Goal: Task Accomplishment & Management: Manage account settings

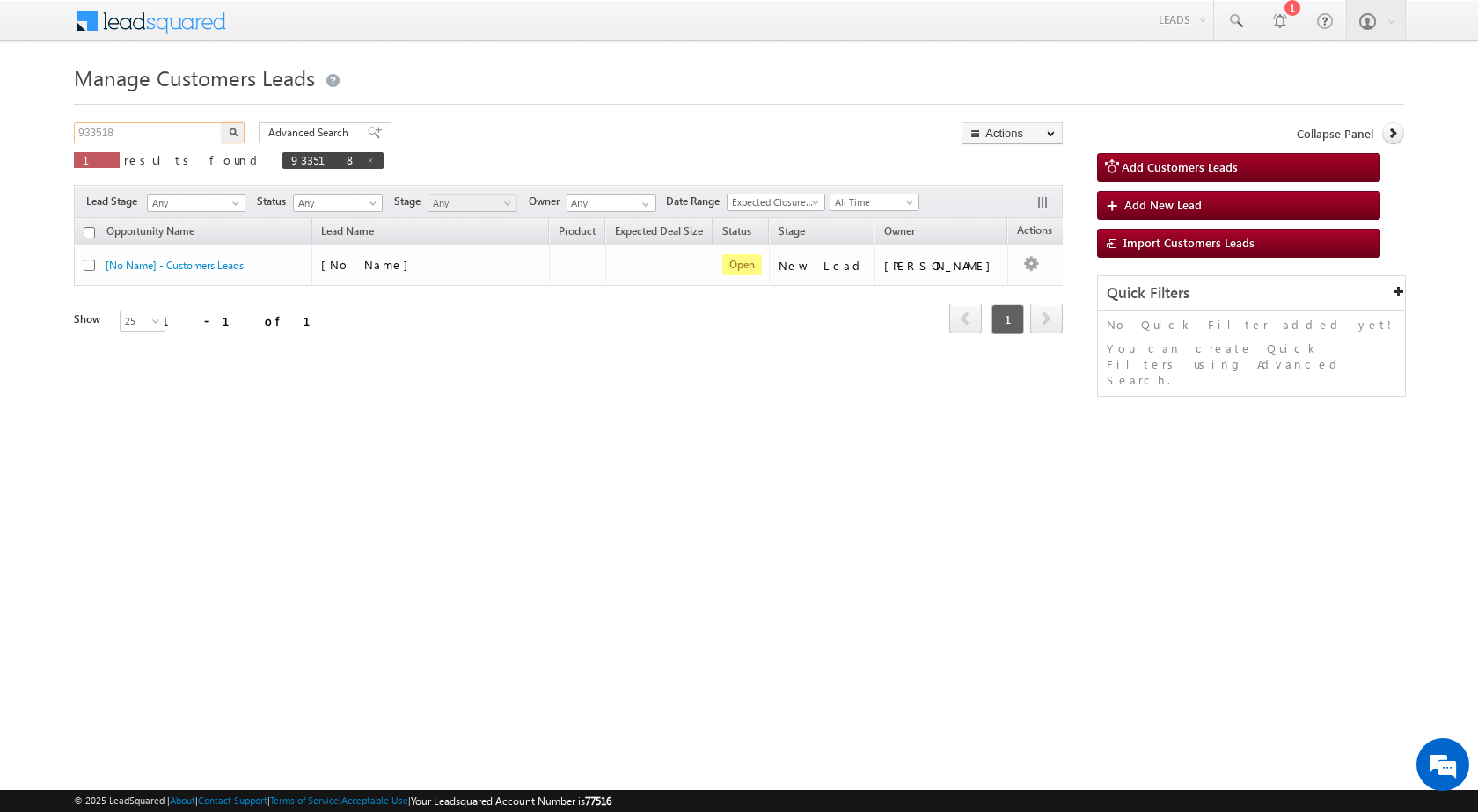
click at [95, 134] on input "933518" at bounding box center [149, 133] width 151 height 21
paste input "452"
type input "933452"
click at [222, 122] on button "button" at bounding box center [233, 133] width 23 height 21
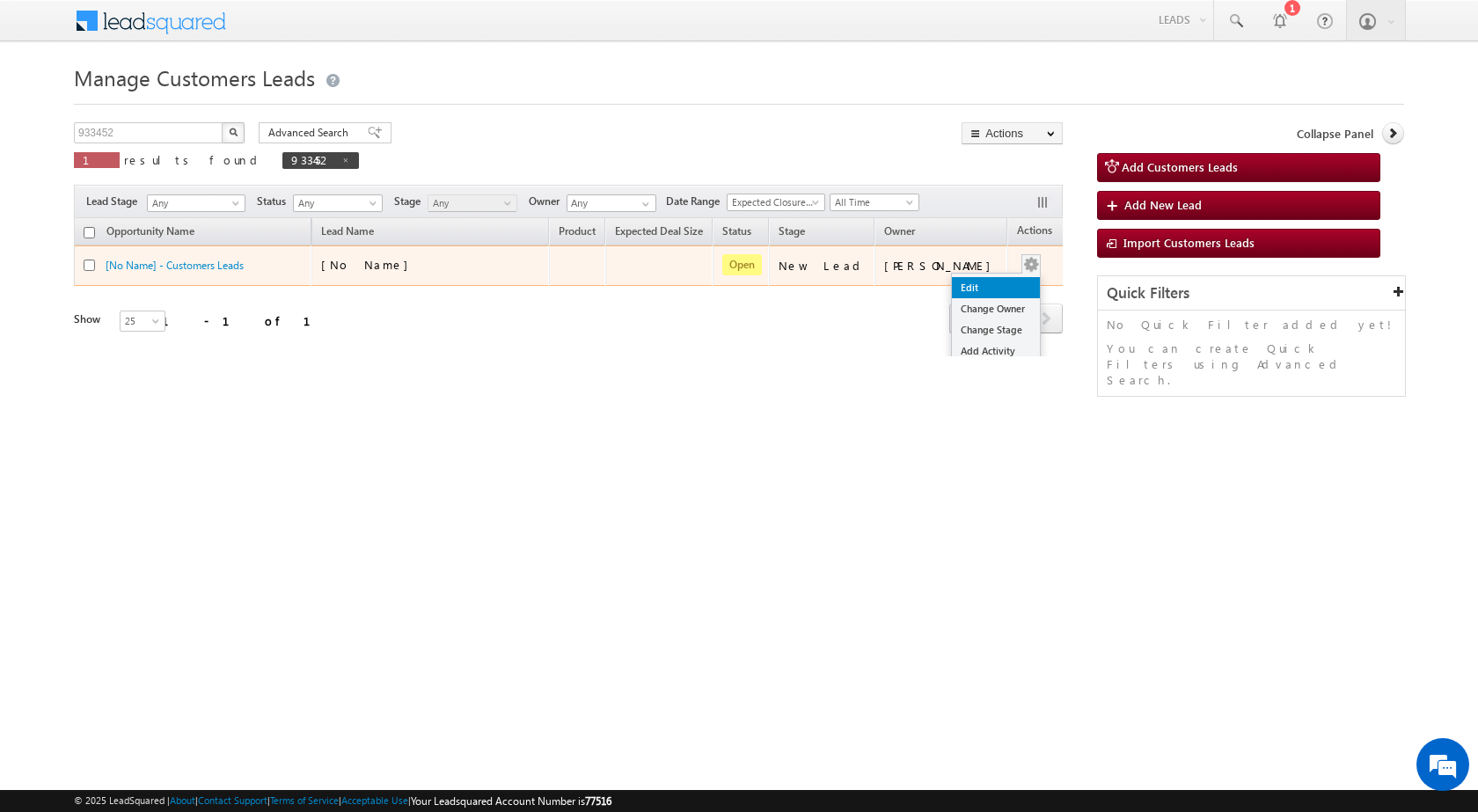
click at [980, 282] on link "Edit" at bounding box center [996, 288] width 88 height 21
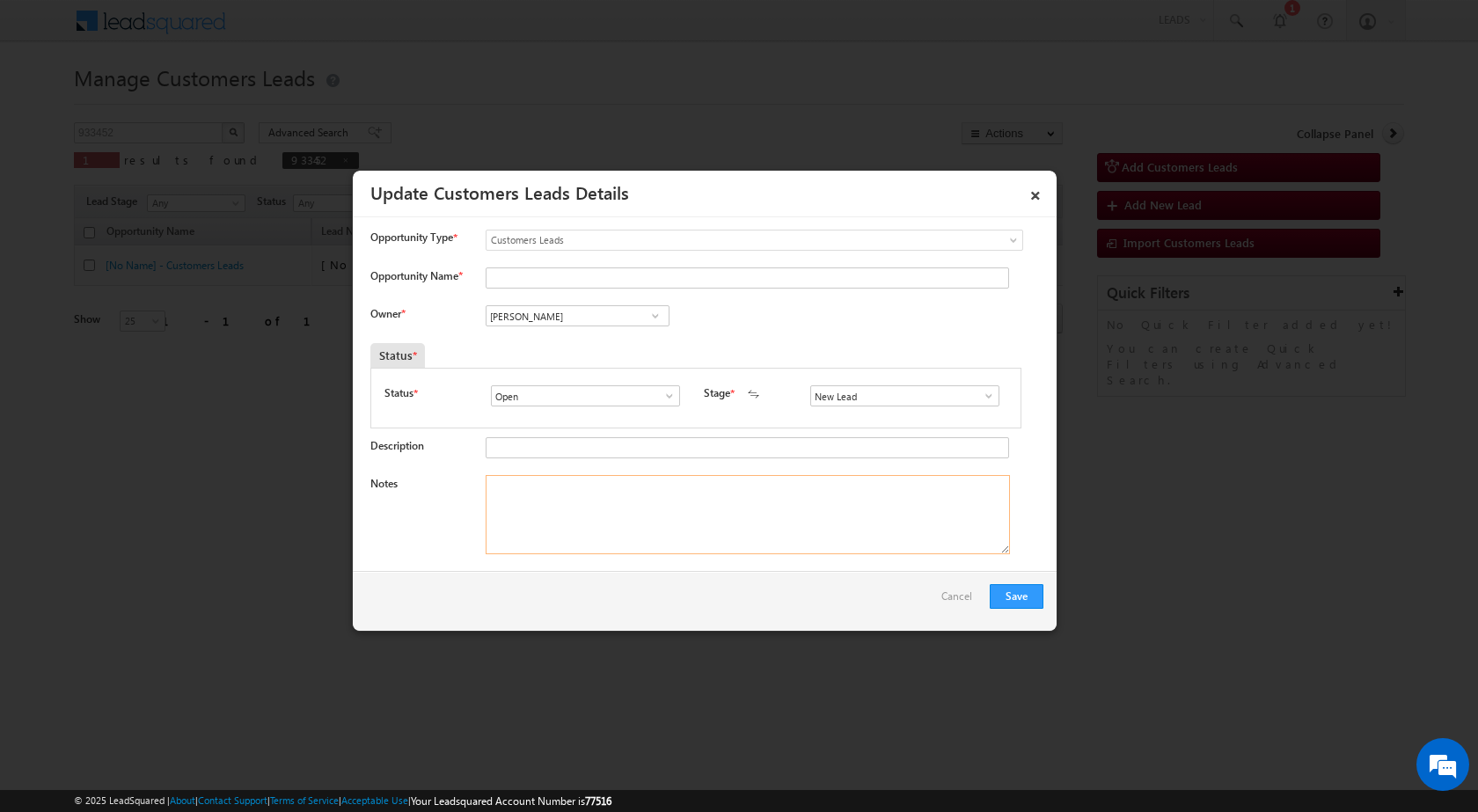
click at [659, 520] on textarea "Notes" at bounding box center [747, 514] width 524 height 79
paste textarea "933452 / [PERSON_NAME] / 9537250551 / HOME PURCHASE / 382210 TO [GEOGRAPHIC_DAT…"
type textarea "933452 / [PERSON_NAME] / 9537250551 / HOME PURCHASE / 382210 TO [GEOGRAPHIC_DAT…"
click at [980, 399] on span at bounding box center [989, 395] width 18 height 14
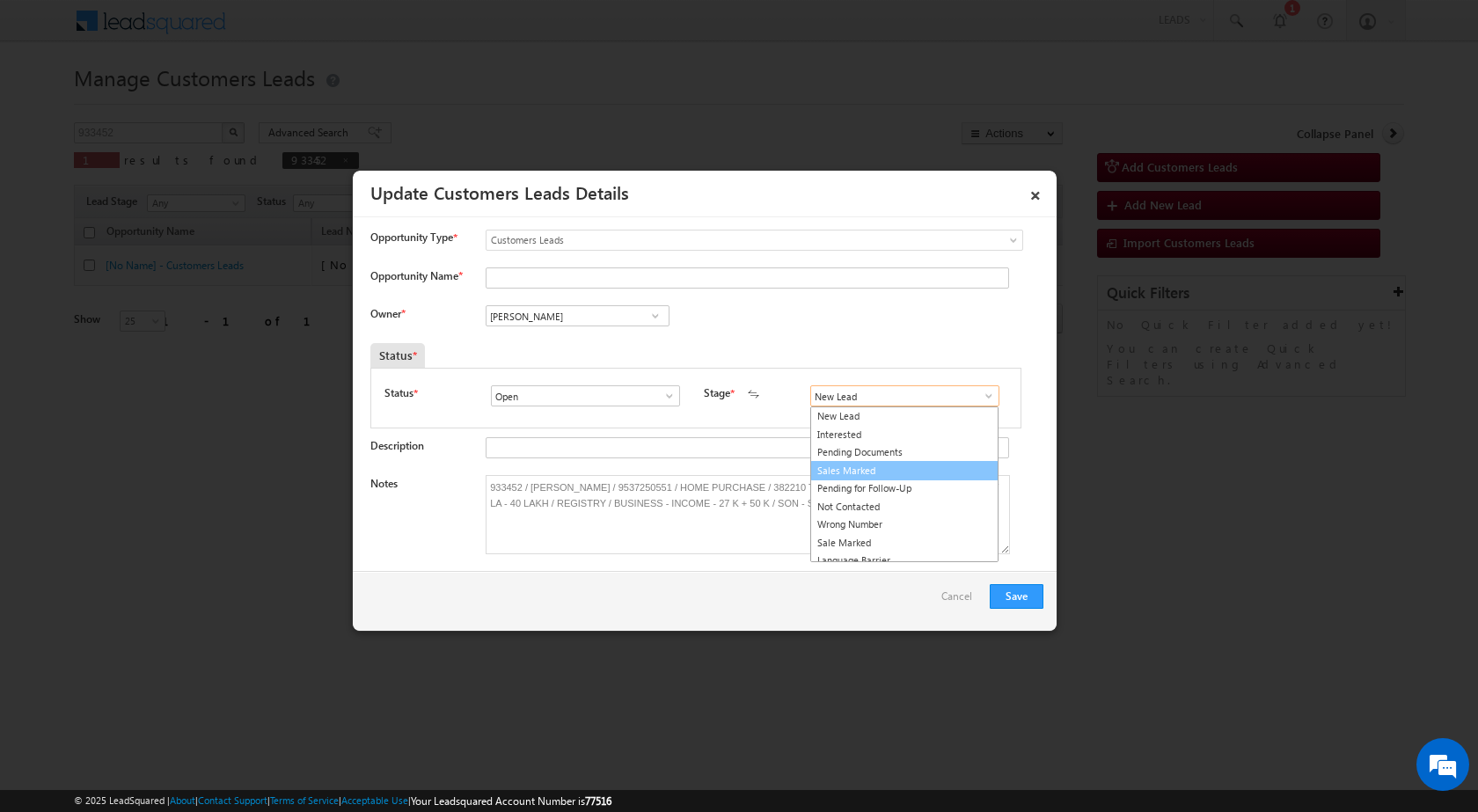
click at [877, 466] on link "Sales Marked" at bounding box center [905, 470] width 188 height 20
type input "Sales Marked"
click at [595, 322] on input "[PERSON_NAME]" at bounding box center [577, 316] width 184 height 21
paste input "[EMAIL_ADDRESS][DOMAIN_NAME]"
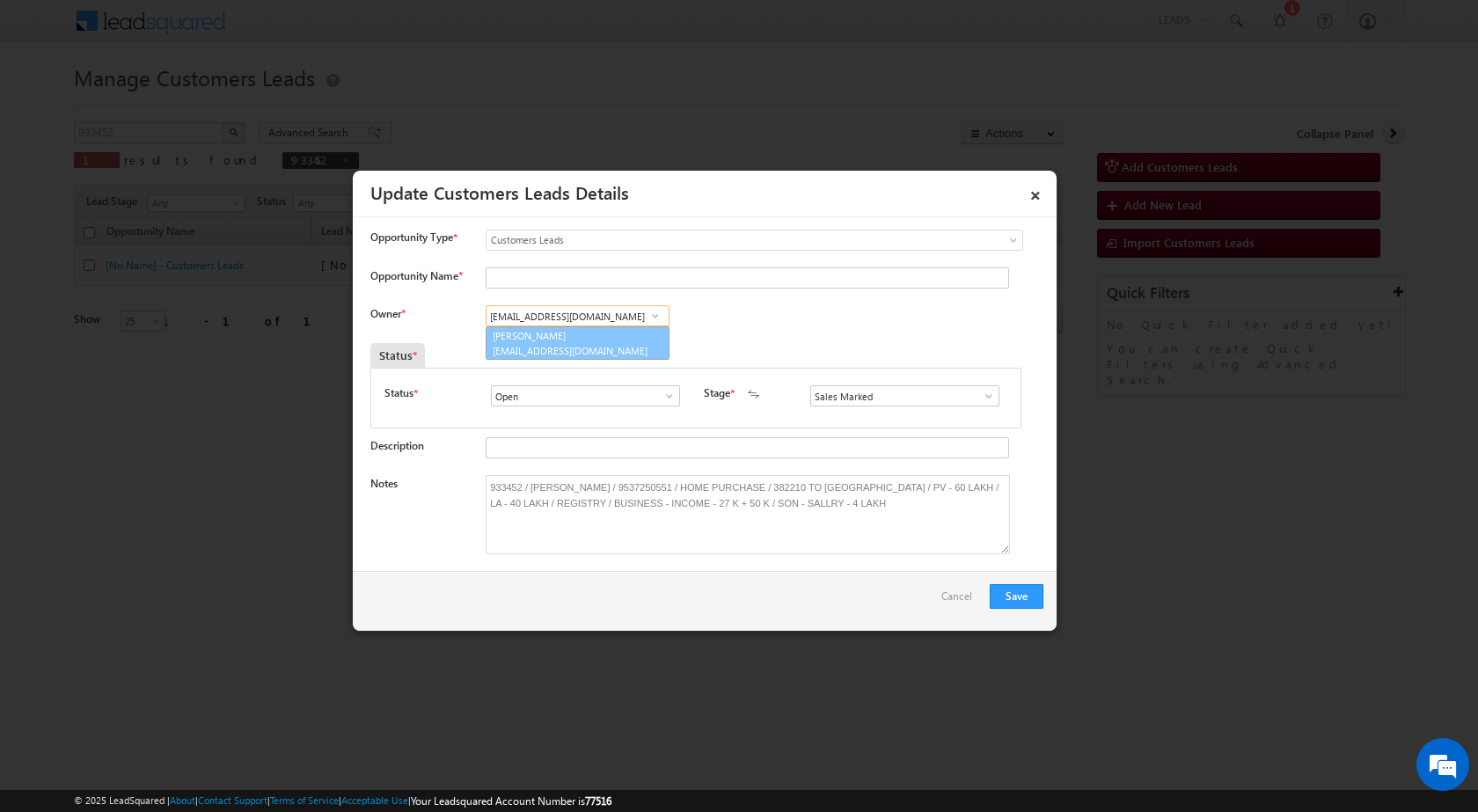
click at [554, 349] on span "[EMAIL_ADDRESS][DOMAIN_NAME]" at bounding box center [572, 351] width 159 height 13
type input "[PERSON_NAME]"
drag, startPoint x: 528, startPoint y: 485, endPoint x: 618, endPoint y: 483, distance: 90.0
click at [618, 483] on textarea "933452 / [PERSON_NAME] / 9537250551 / HOME PURCHASE / 382210 TO [GEOGRAPHIC_DAT…" at bounding box center [747, 514] width 524 height 79
click at [545, 278] on input "Opportunity Name *" at bounding box center [747, 278] width 523 height 21
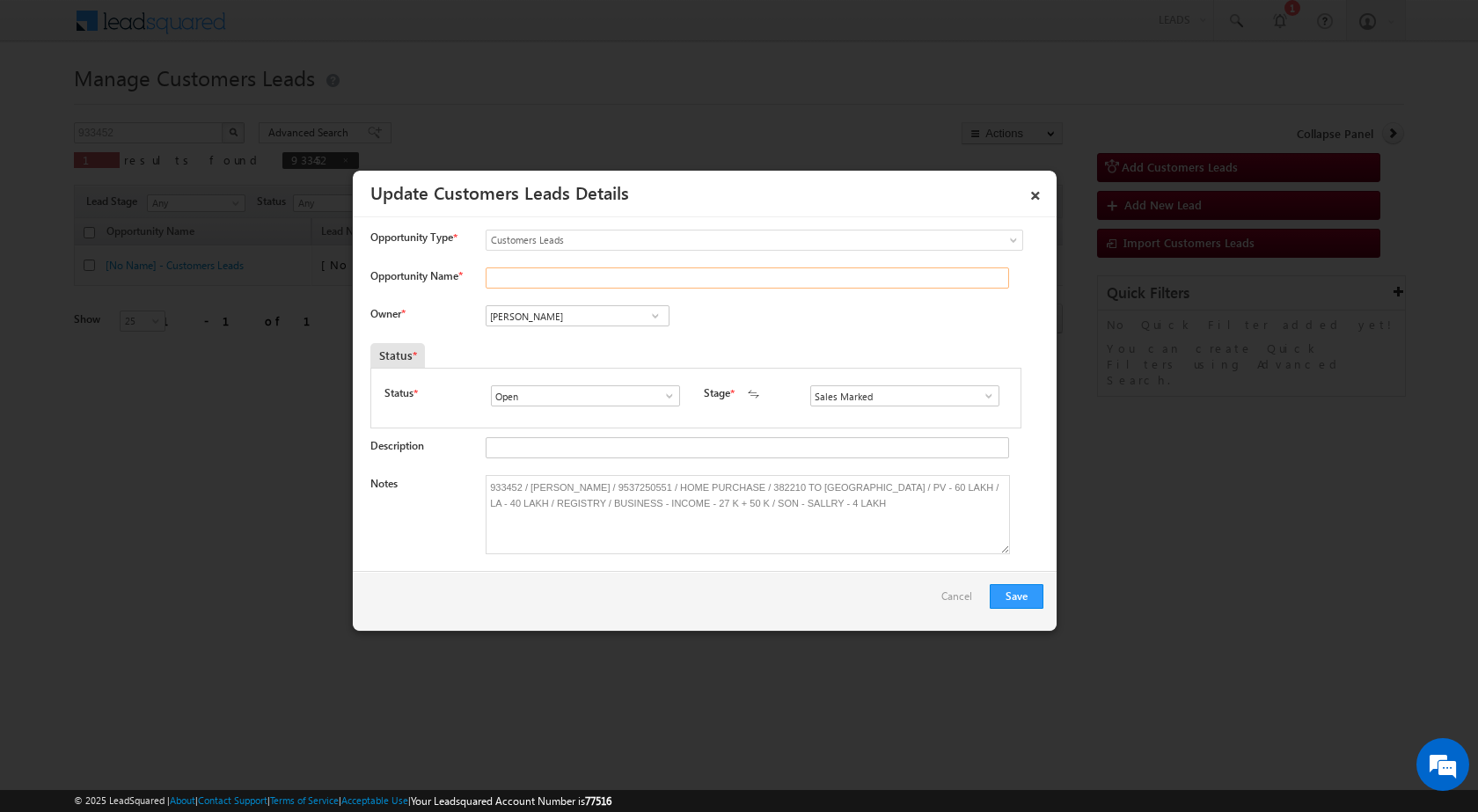
paste input "KAILASHBA BASIYA"
type input "KAILASHBA BASIYA"
click at [1014, 594] on button "Save" at bounding box center [1016, 596] width 54 height 25
